Goal: Complete application form

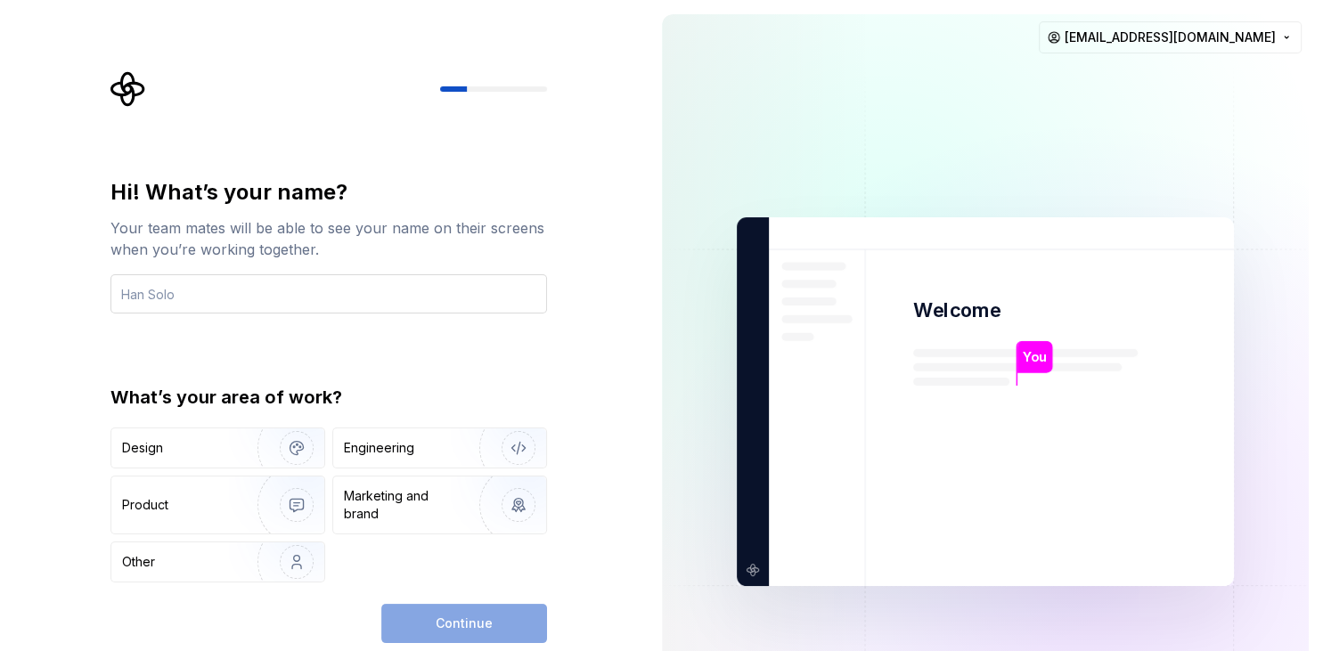
click at [366, 298] on input "text" at bounding box center [328, 293] width 437 height 39
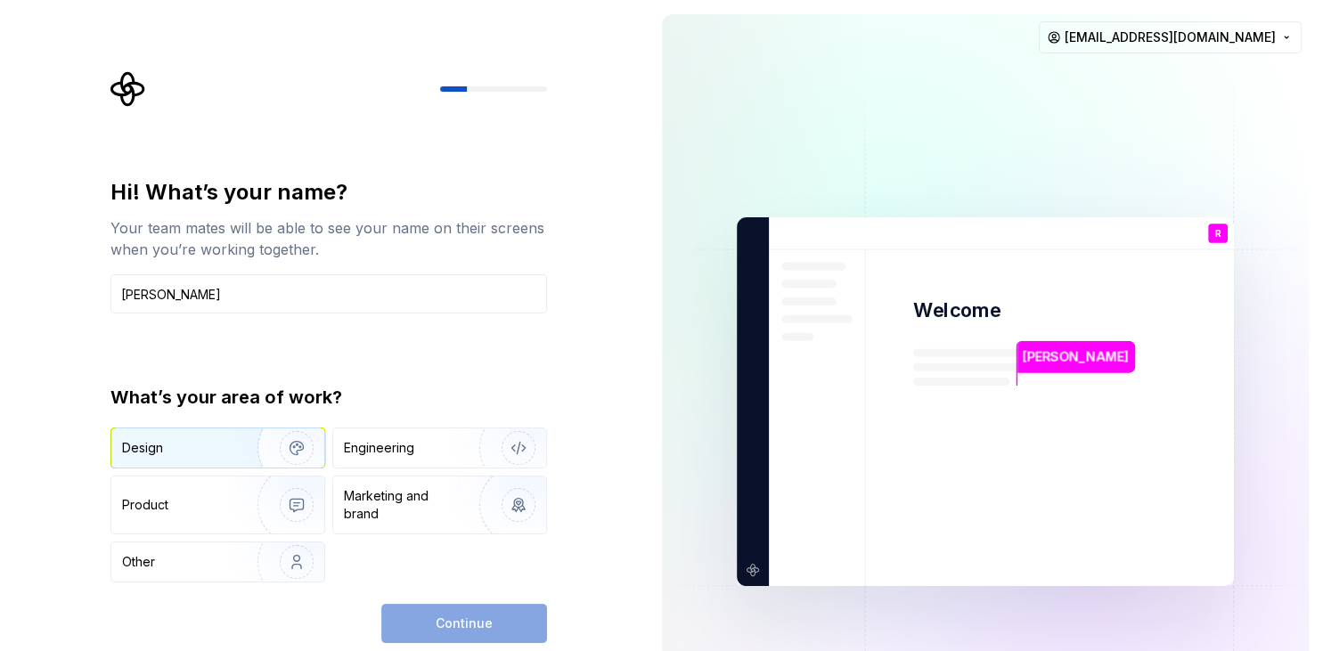
type input "[PERSON_NAME]"
click at [256, 446] on img "button" at bounding box center [285, 447] width 114 height 119
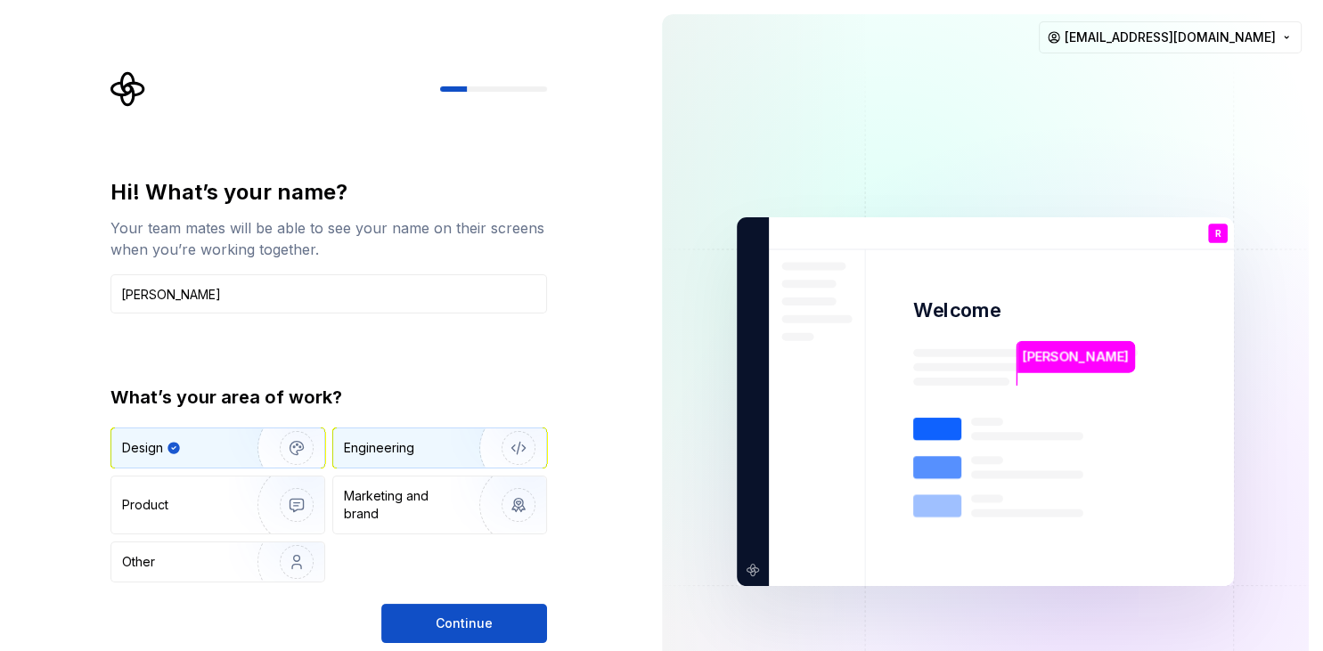
click at [402, 444] on div "Engineering" at bounding box center [379, 448] width 70 height 18
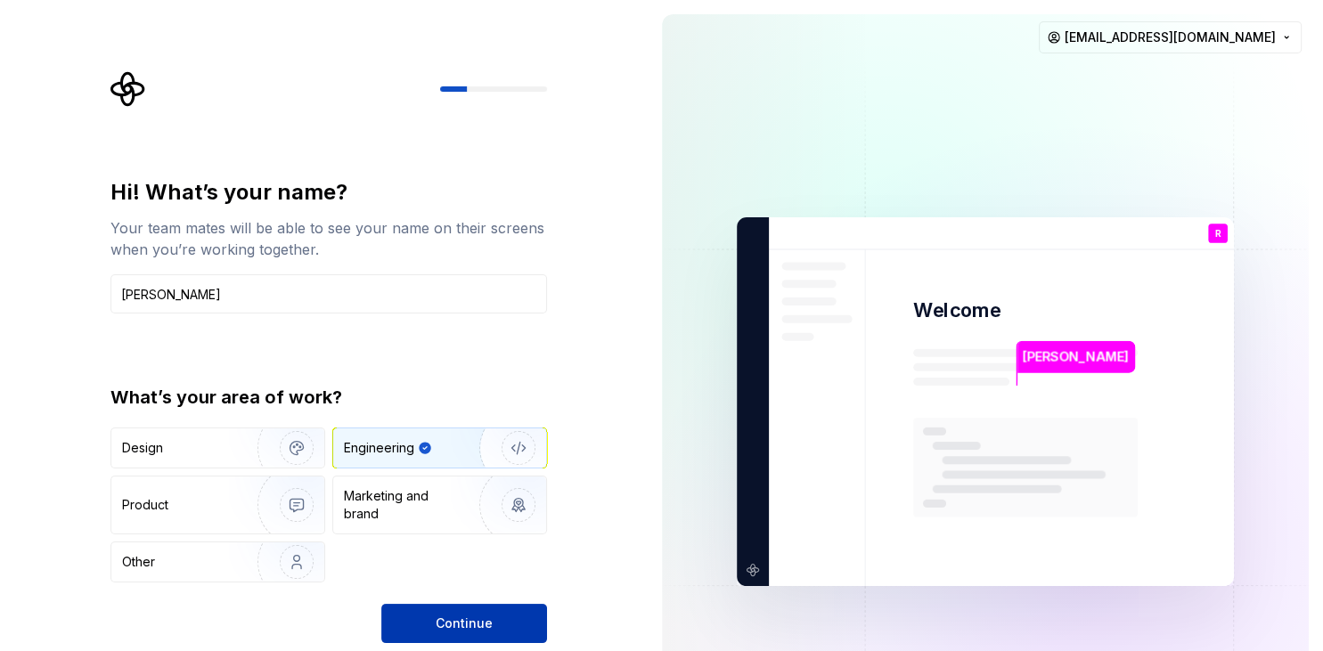
click at [440, 616] on span "Continue" at bounding box center [464, 624] width 57 height 18
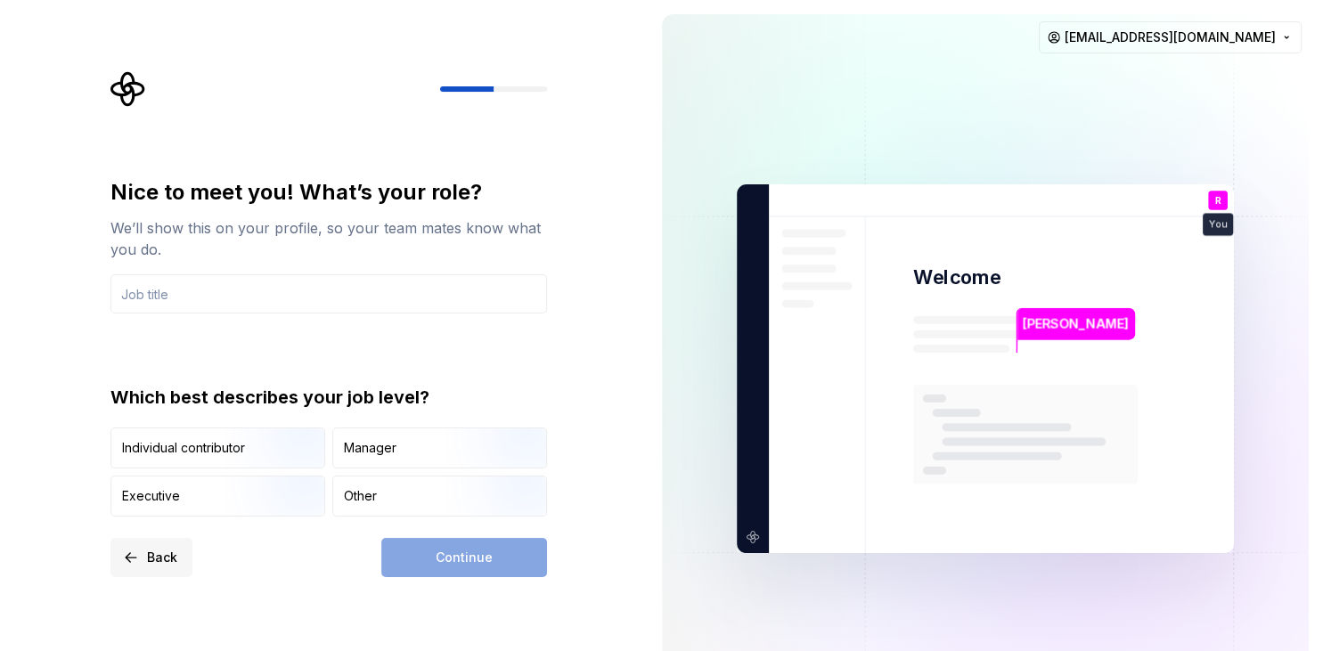
click at [151, 551] on span "Back" at bounding box center [162, 558] width 30 height 18
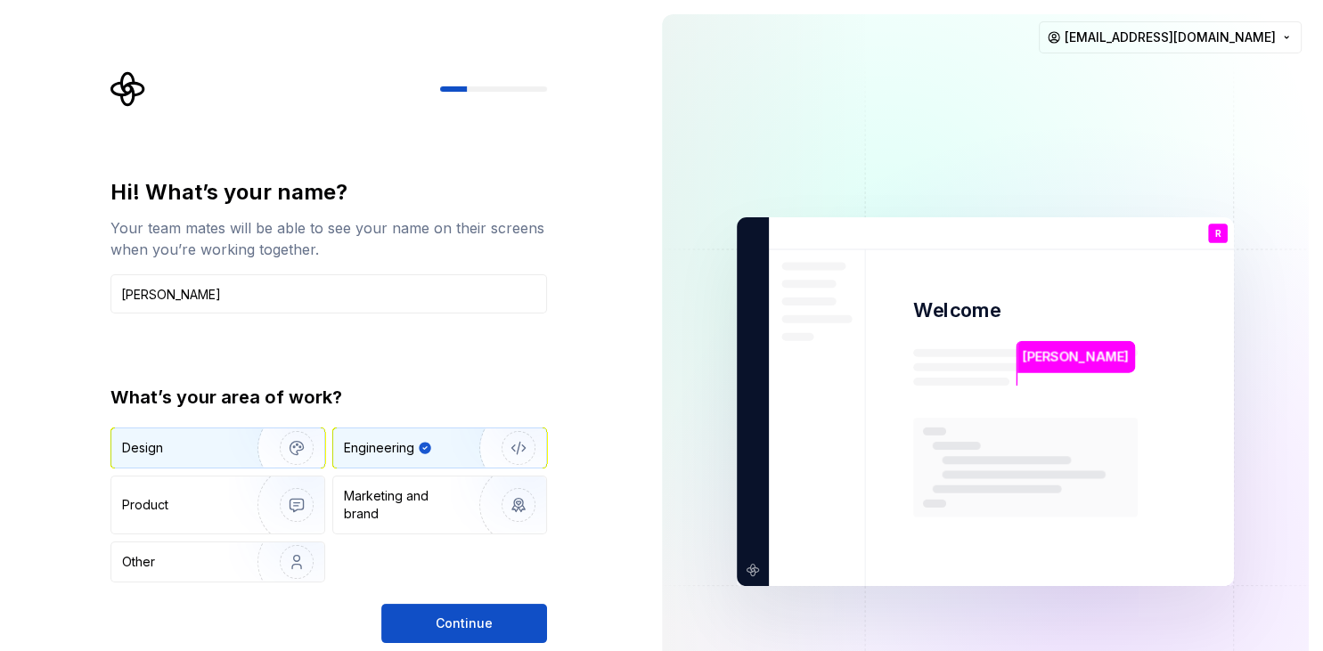
click at [254, 444] on img "button" at bounding box center [285, 447] width 114 height 119
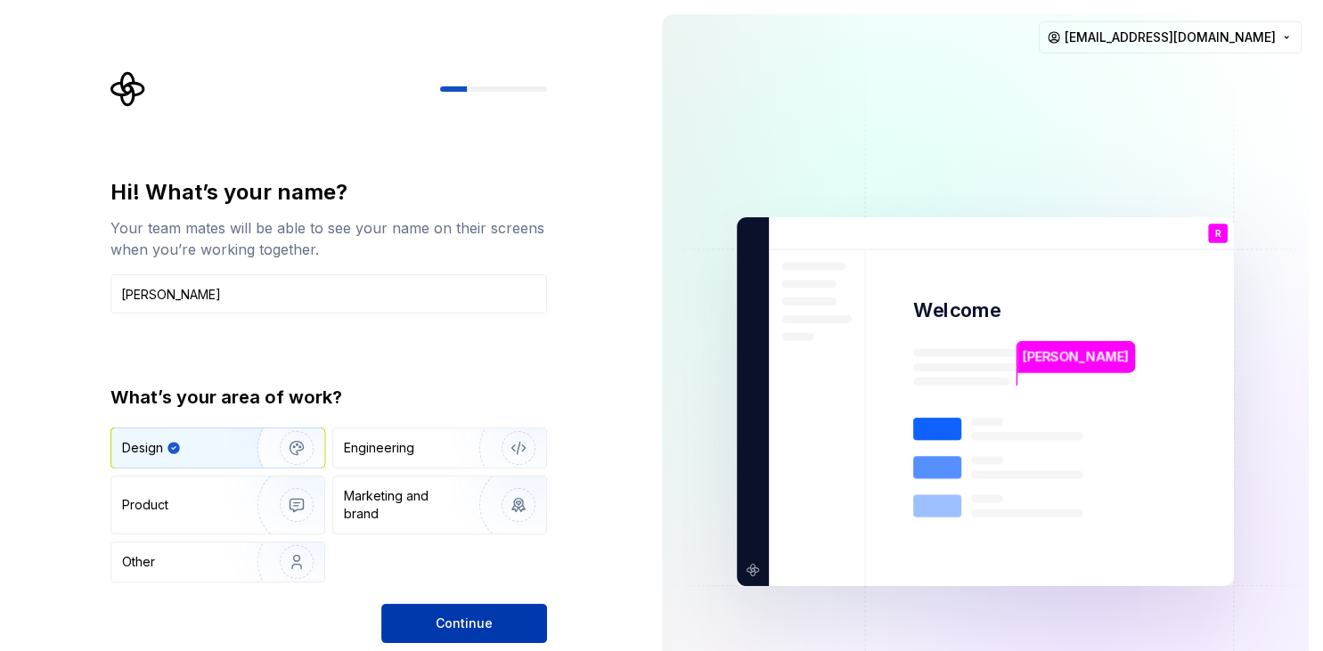
click at [518, 615] on button "Continue" at bounding box center [464, 623] width 166 height 39
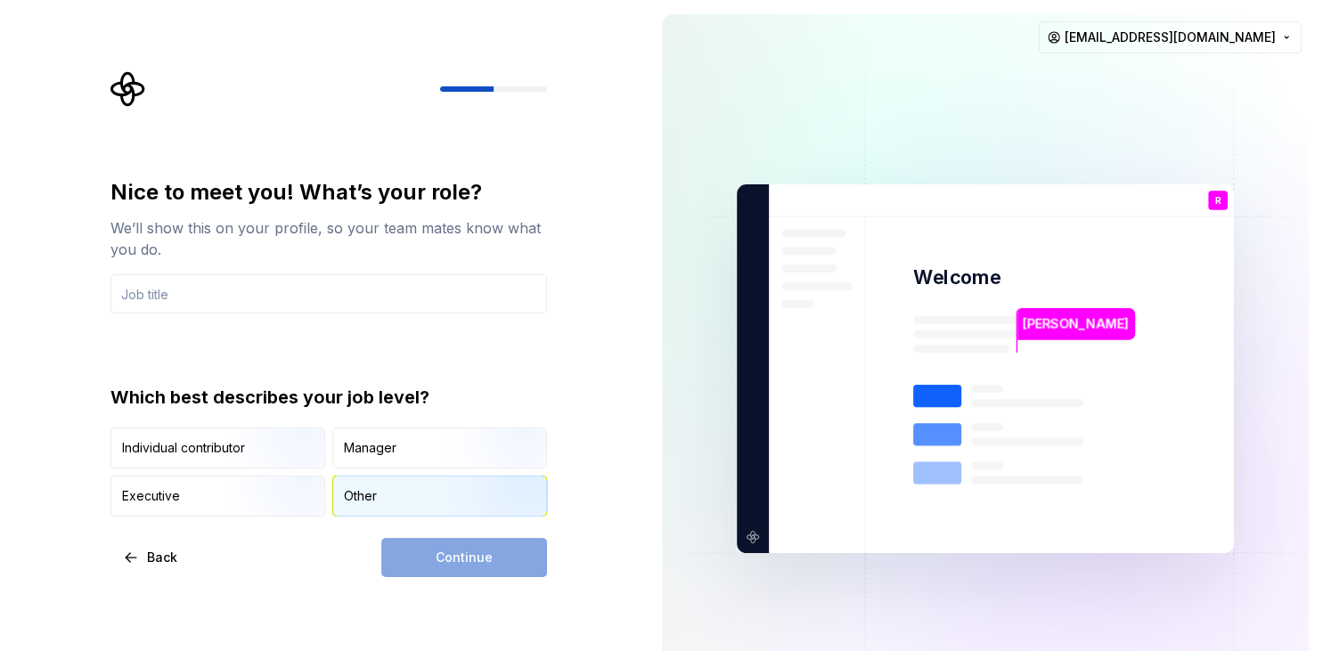
click at [411, 497] on div "Other" at bounding box center [439, 496] width 213 height 39
click at [436, 563] on div "Continue" at bounding box center [464, 557] width 166 height 39
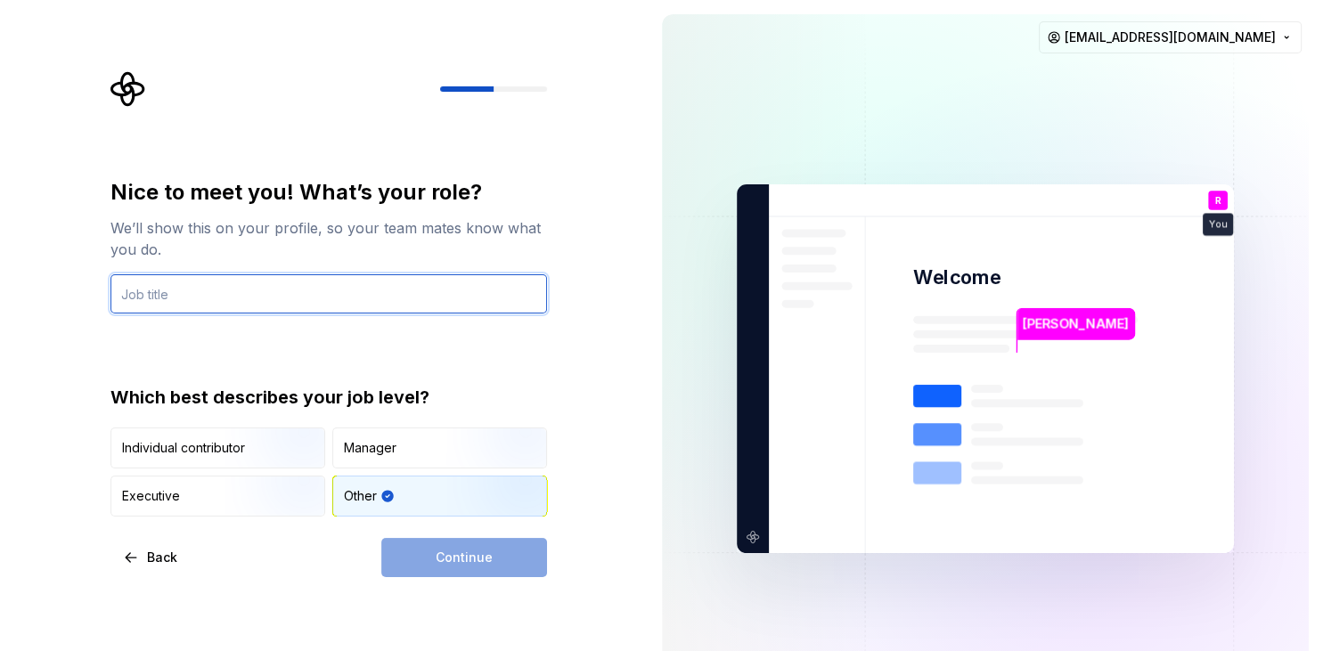
click at [398, 307] on input "text" at bounding box center [328, 293] width 437 height 39
type input "A"
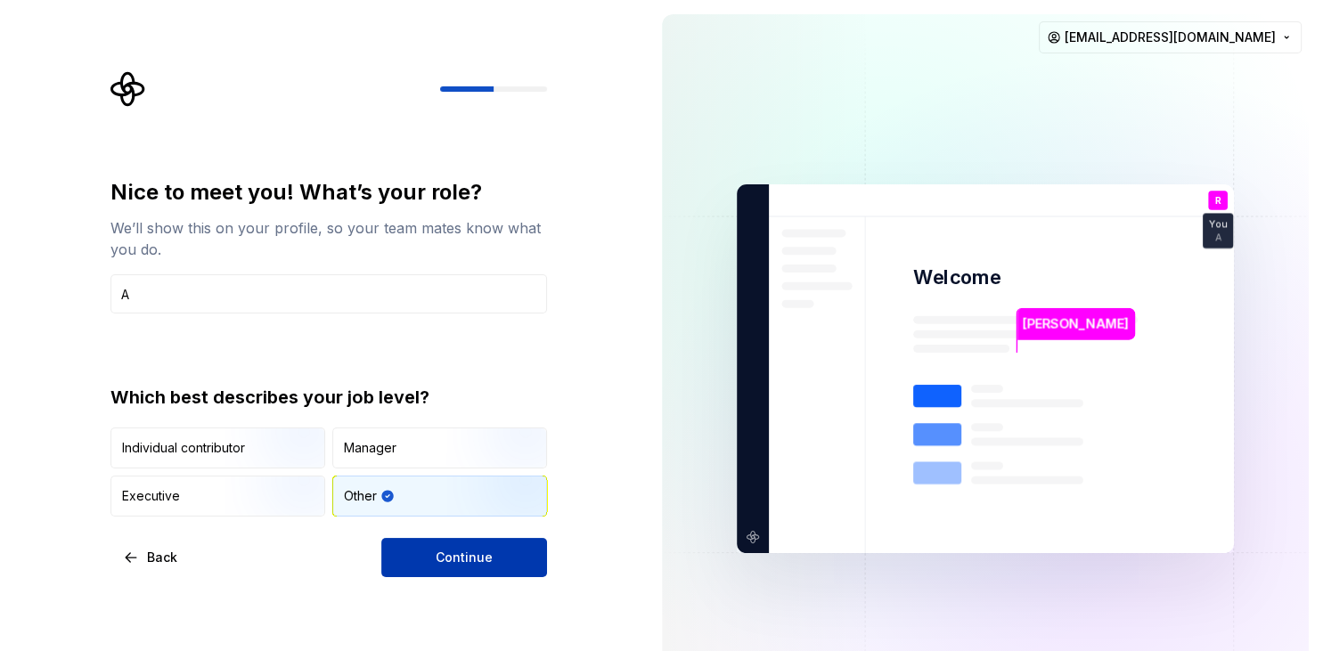
click at [443, 555] on span "Continue" at bounding box center [464, 558] width 57 height 18
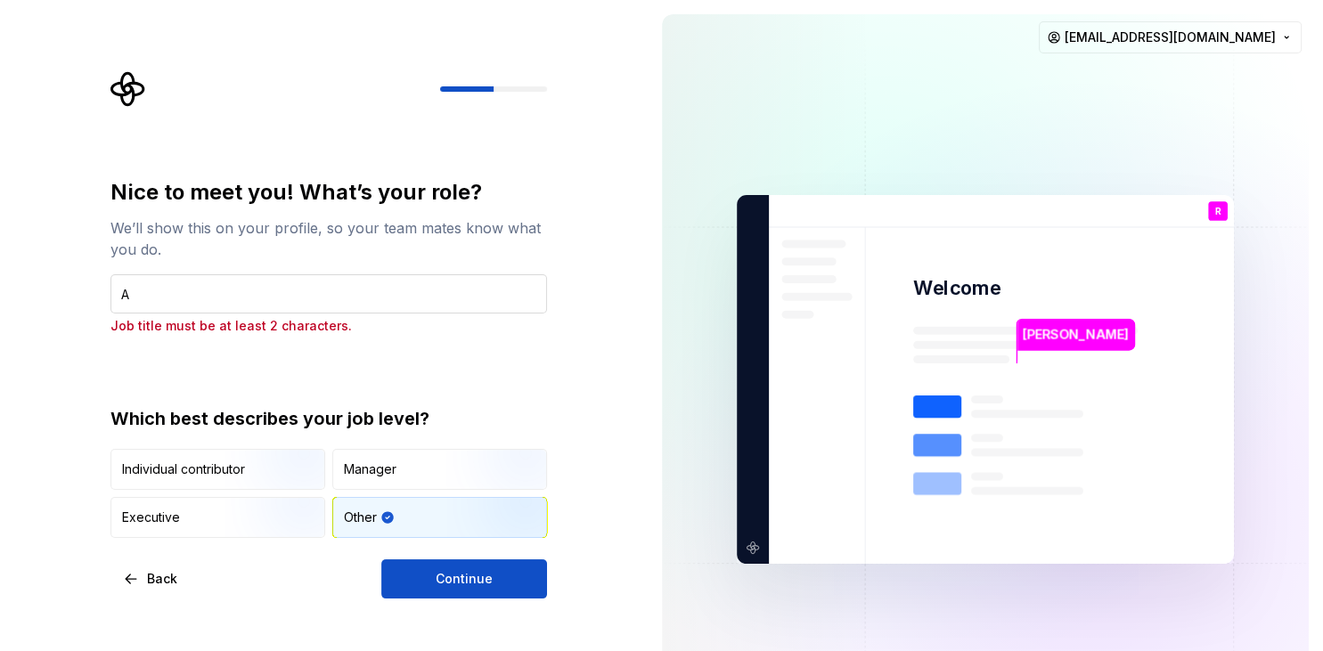
click at [347, 301] on input "A" at bounding box center [328, 293] width 437 height 39
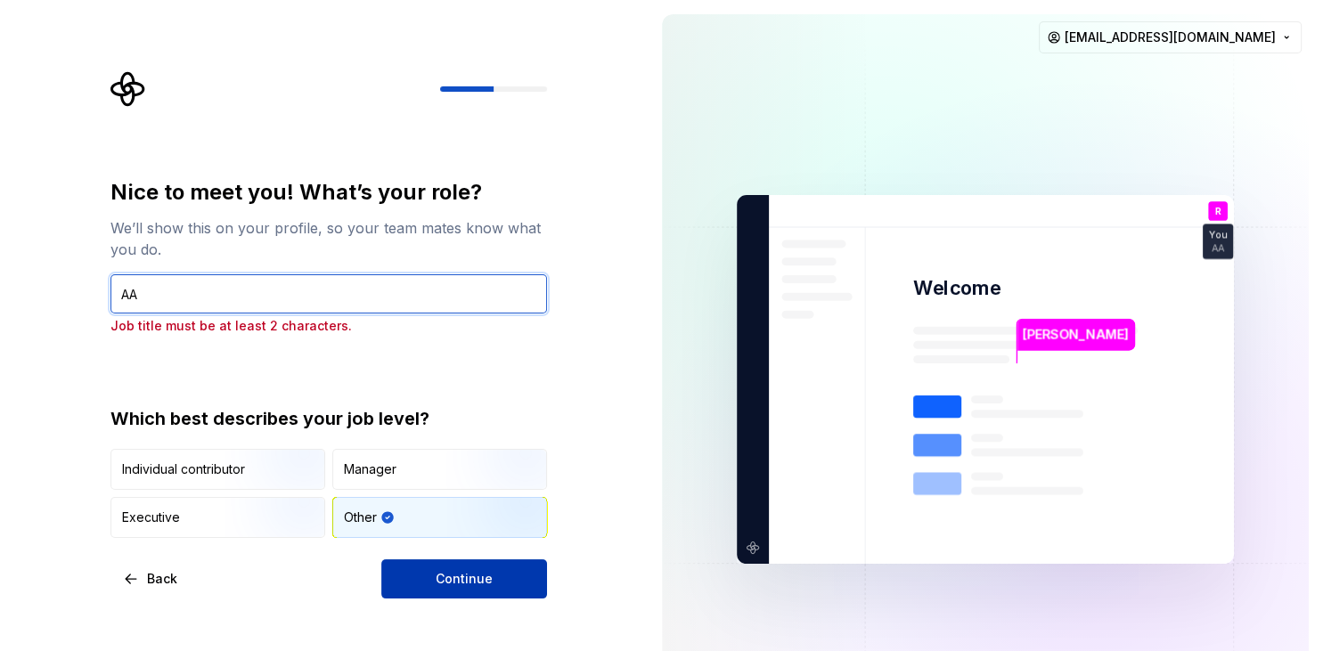
type input "AA"
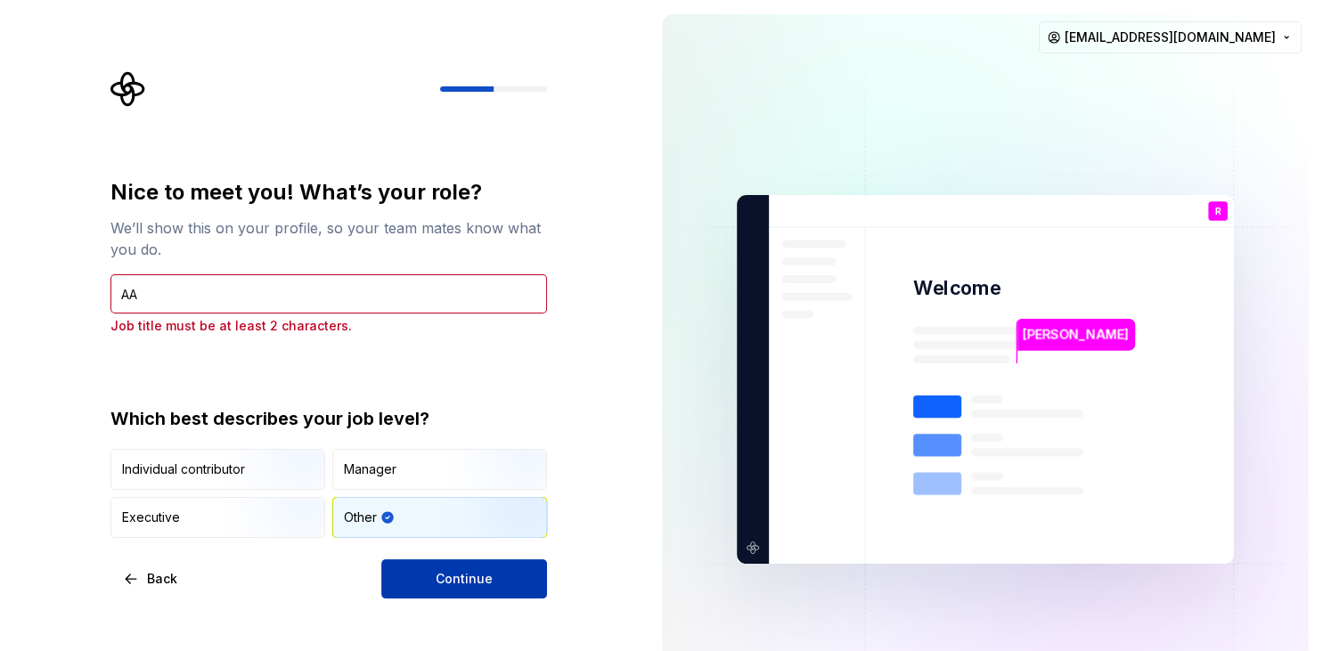
click at [460, 584] on span "Continue" at bounding box center [464, 579] width 57 height 18
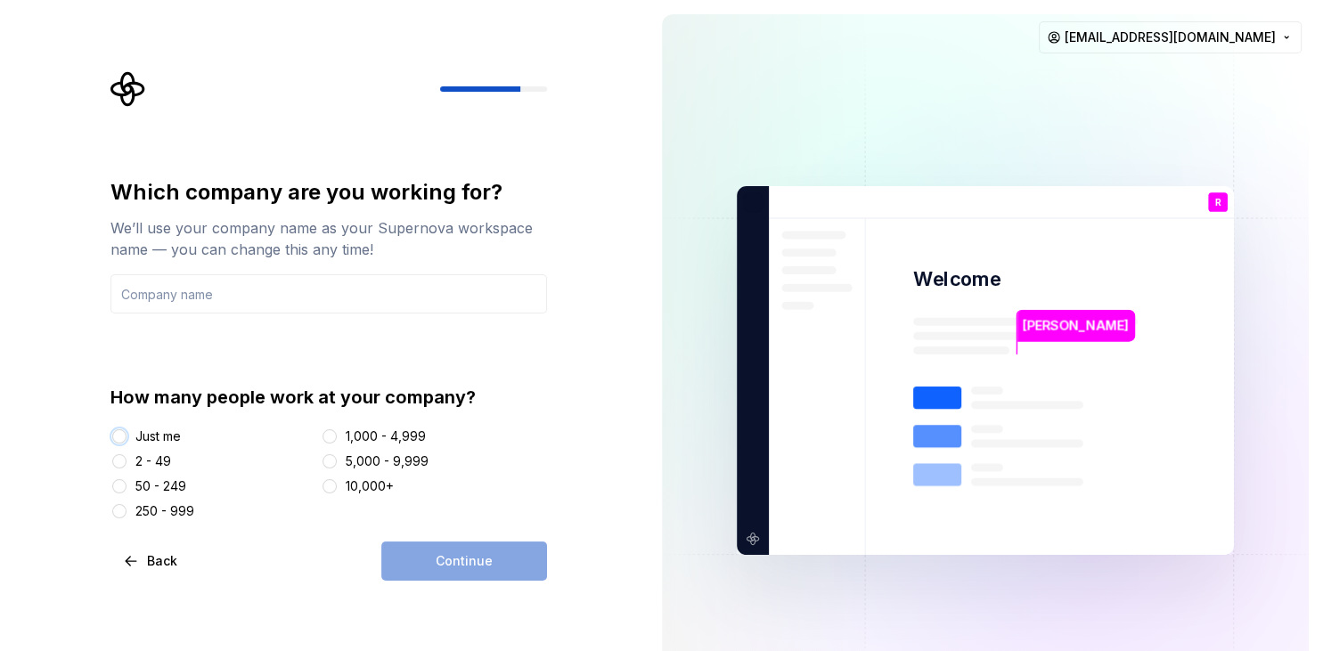
click at [119, 435] on button "Just me" at bounding box center [119, 436] width 14 height 14
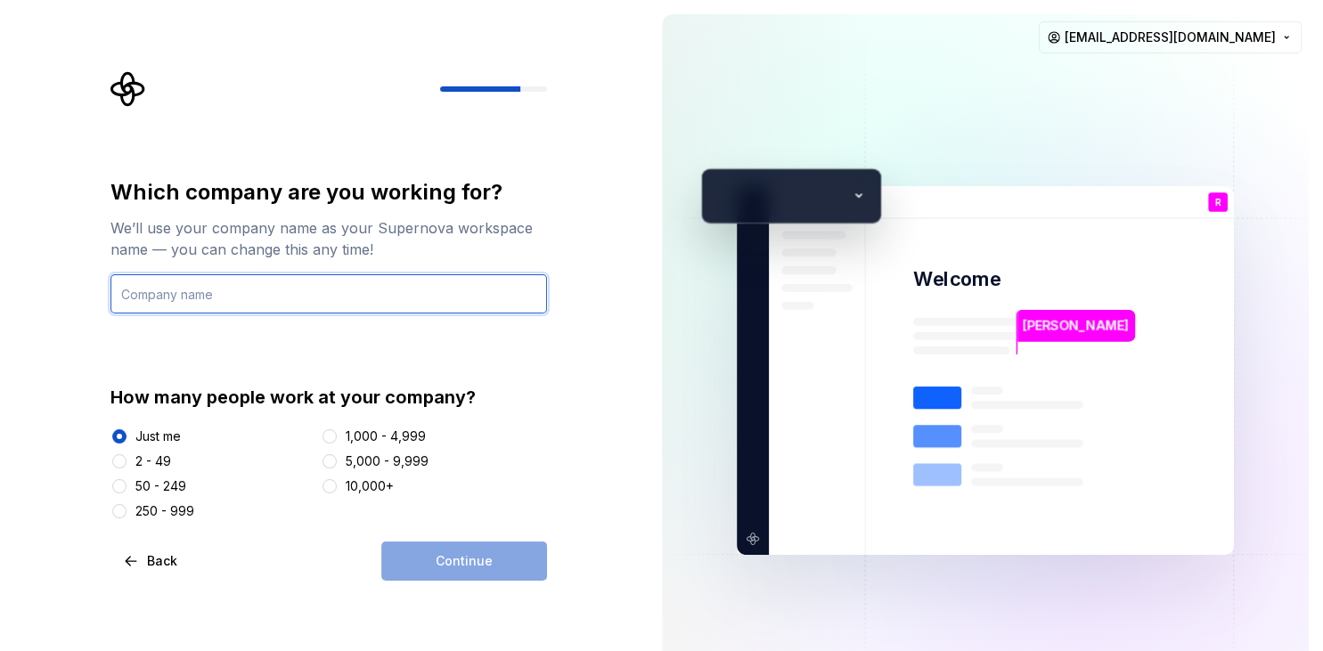
click at [164, 292] on input "text" at bounding box center [328, 293] width 437 height 39
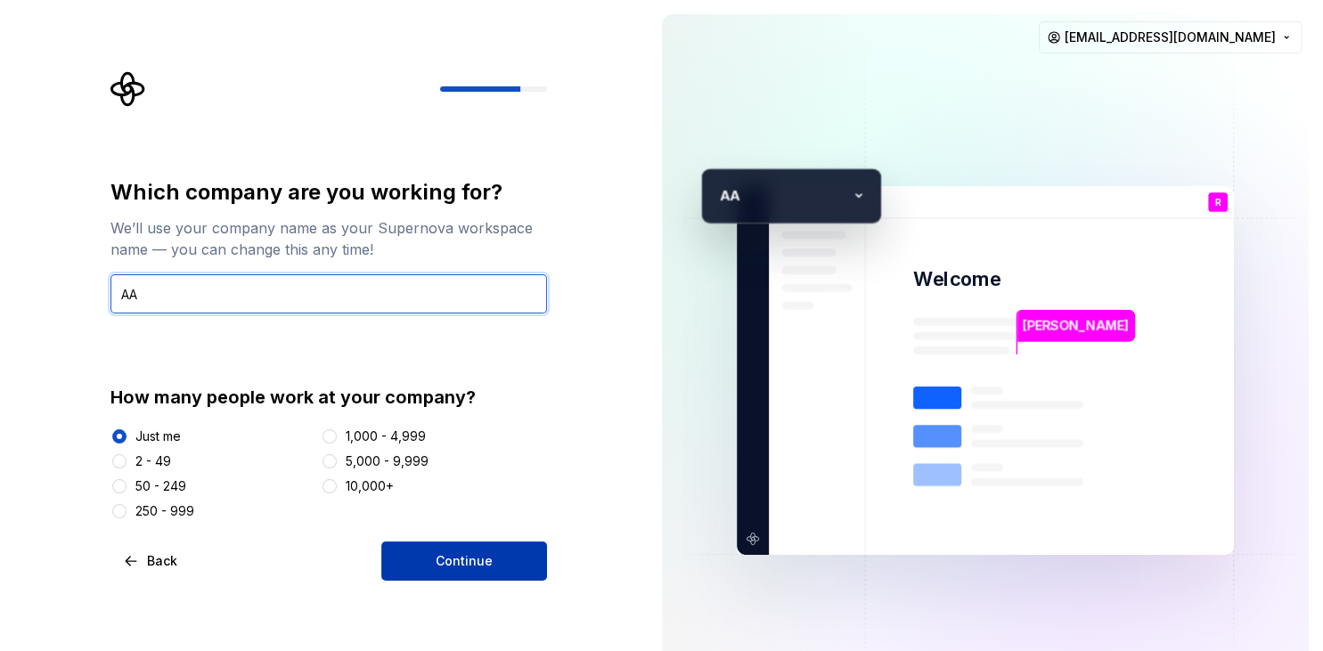
type input "AA"
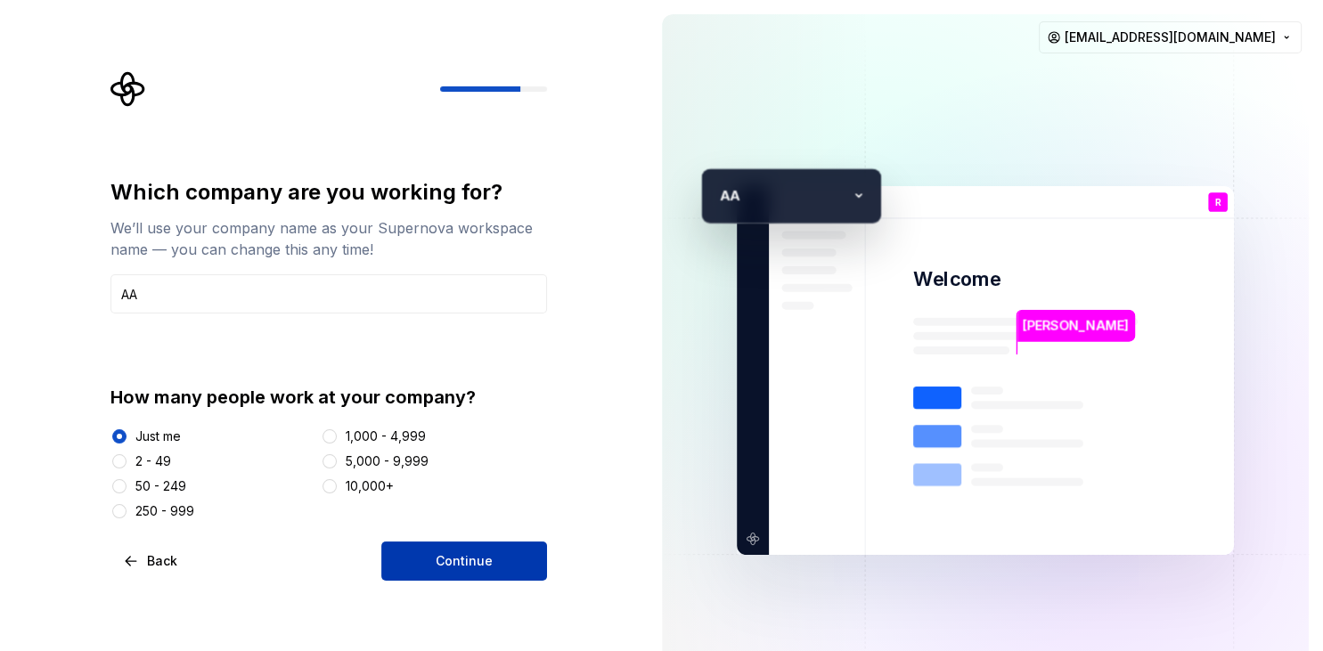
click at [472, 571] on button "Continue" at bounding box center [464, 561] width 166 height 39
